Goal: Find specific page/section: Find specific page/section

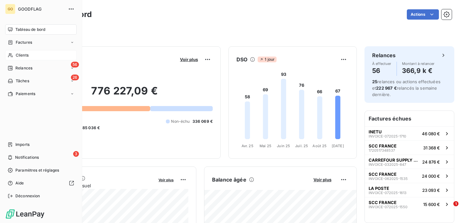
click at [23, 54] on span "Clients" at bounding box center [22, 55] width 13 height 6
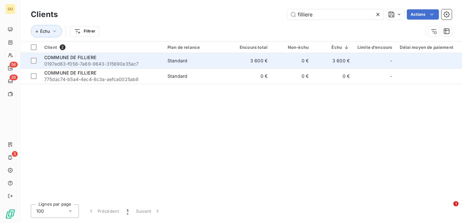
type input "filliere"
click at [71, 57] on span "COMMUNE DE FILLIERE" at bounding box center [70, 57] width 52 height 5
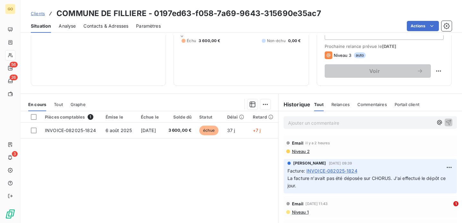
scroll to position [86, 0]
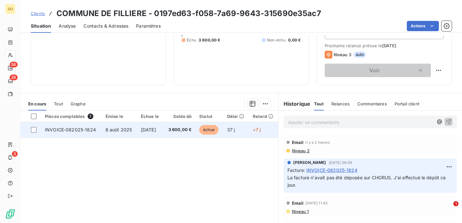
click at [85, 130] on span "INVOICE-082025-1824" at bounding box center [70, 129] width 51 height 5
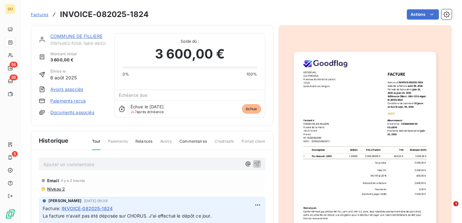
click at [78, 14] on h3 "INVOICE-082025-1824" at bounding box center [104, 15] width 89 height 12
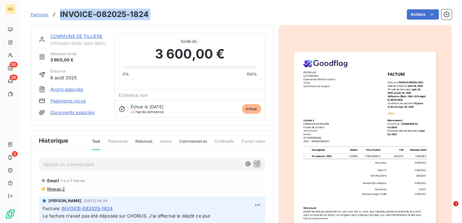
click at [78, 14] on h3 "INVOICE-082025-1824" at bounding box center [104, 15] width 89 height 12
copy section "INVOICE-082025-1824 Actions"
